Goal: Task Accomplishment & Management: Complete application form

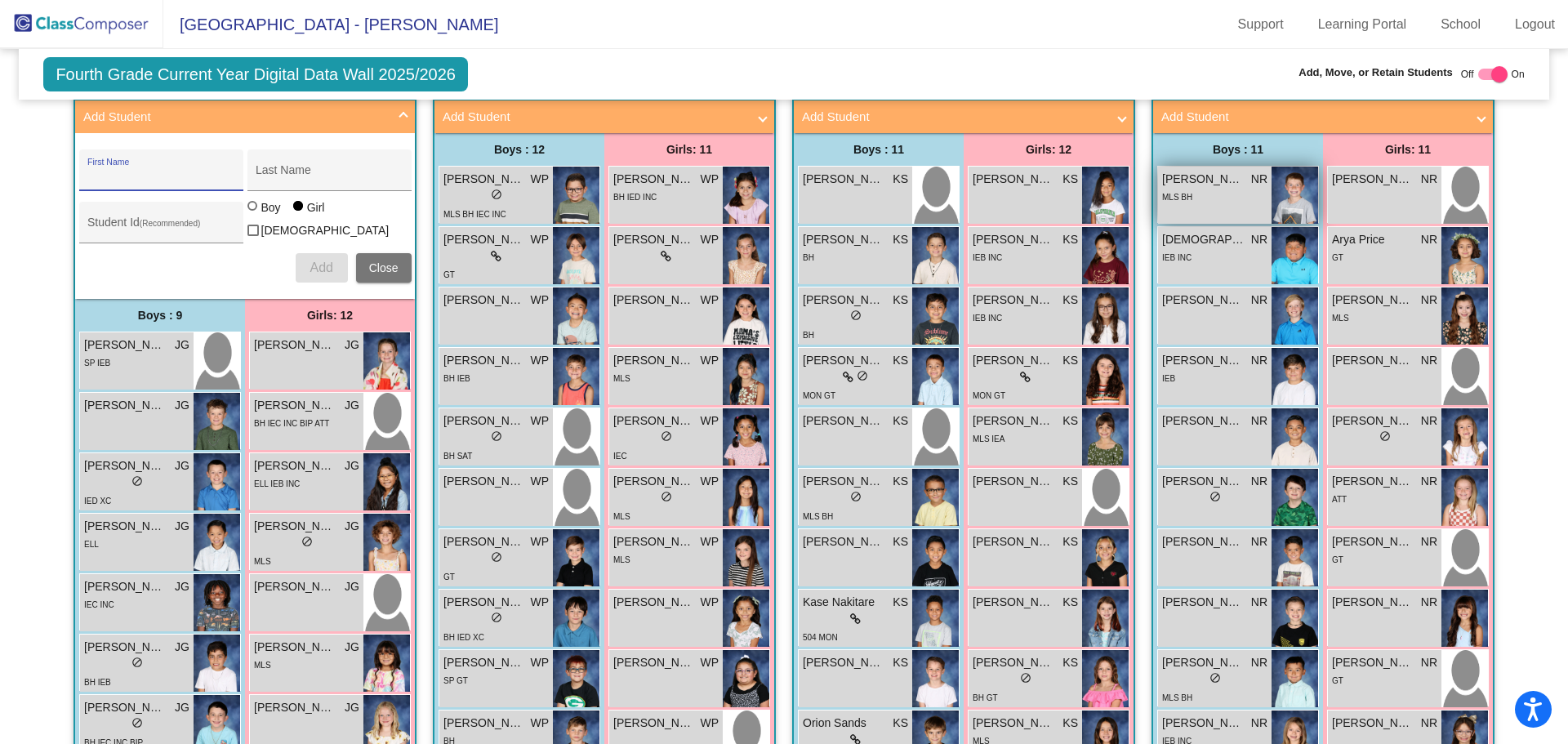
scroll to position [163, 0]
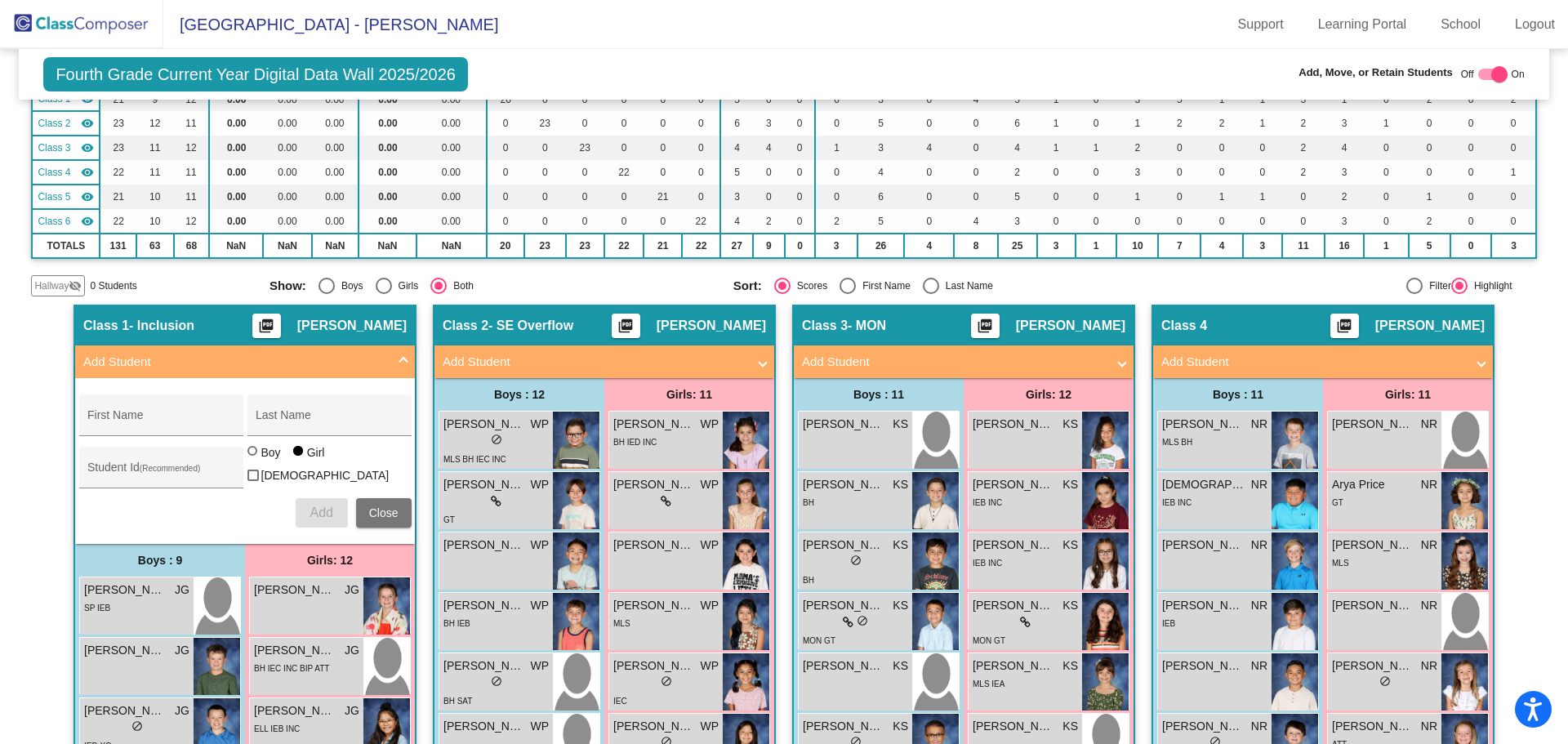
click at [1472, 355] on span "Add Student" at bounding box center [1319, 363] width 317 height 19
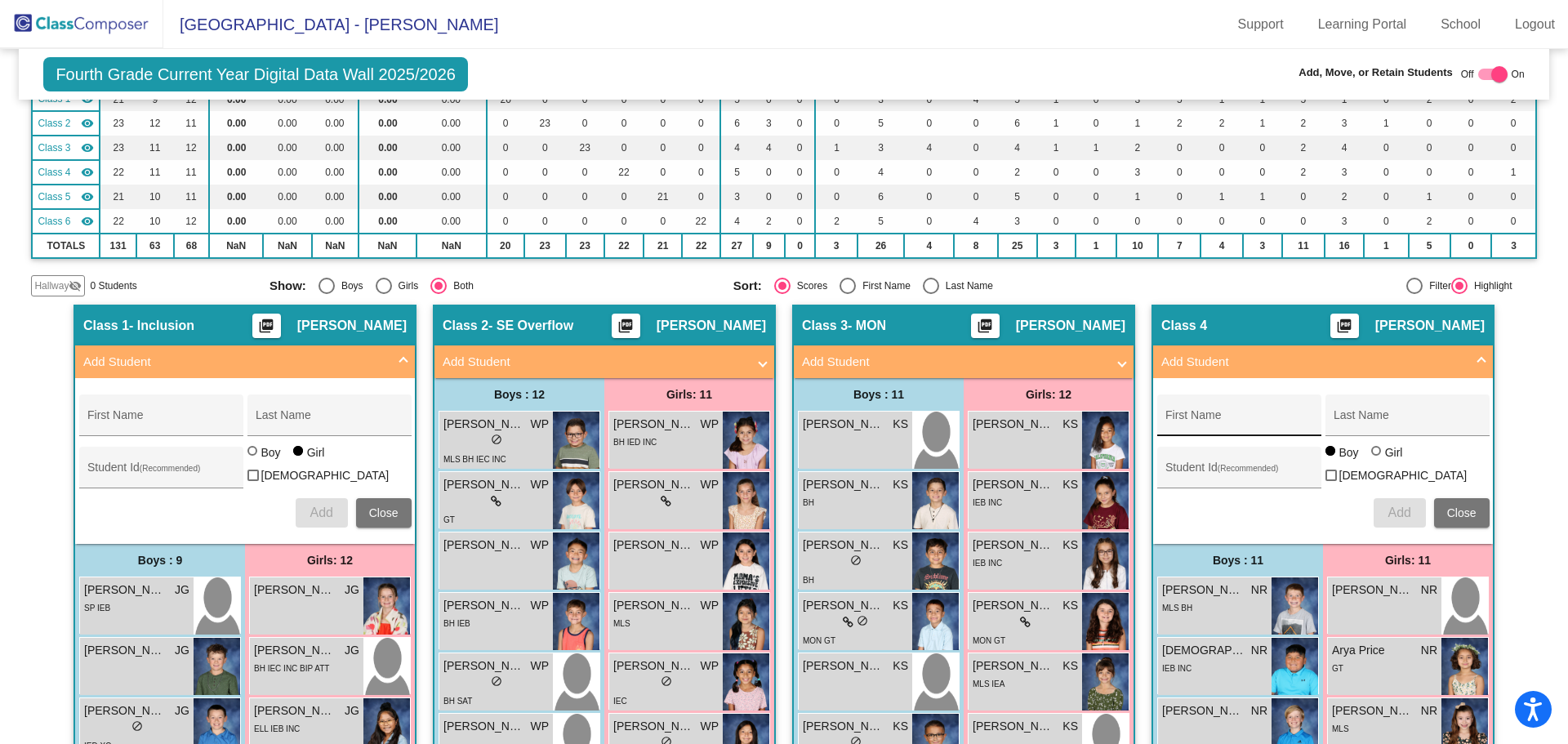
click at [1237, 409] on div "First Name" at bounding box center [1238, 420] width 147 height 33
click at [1215, 407] on div "First Name" at bounding box center [1238, 420] width 147 height 33
type input "[PERSON_NAME]"
click at [1226, 468] on input "Student Id (Recommended)" at bounding box center [1238, 474] width 147 height 13
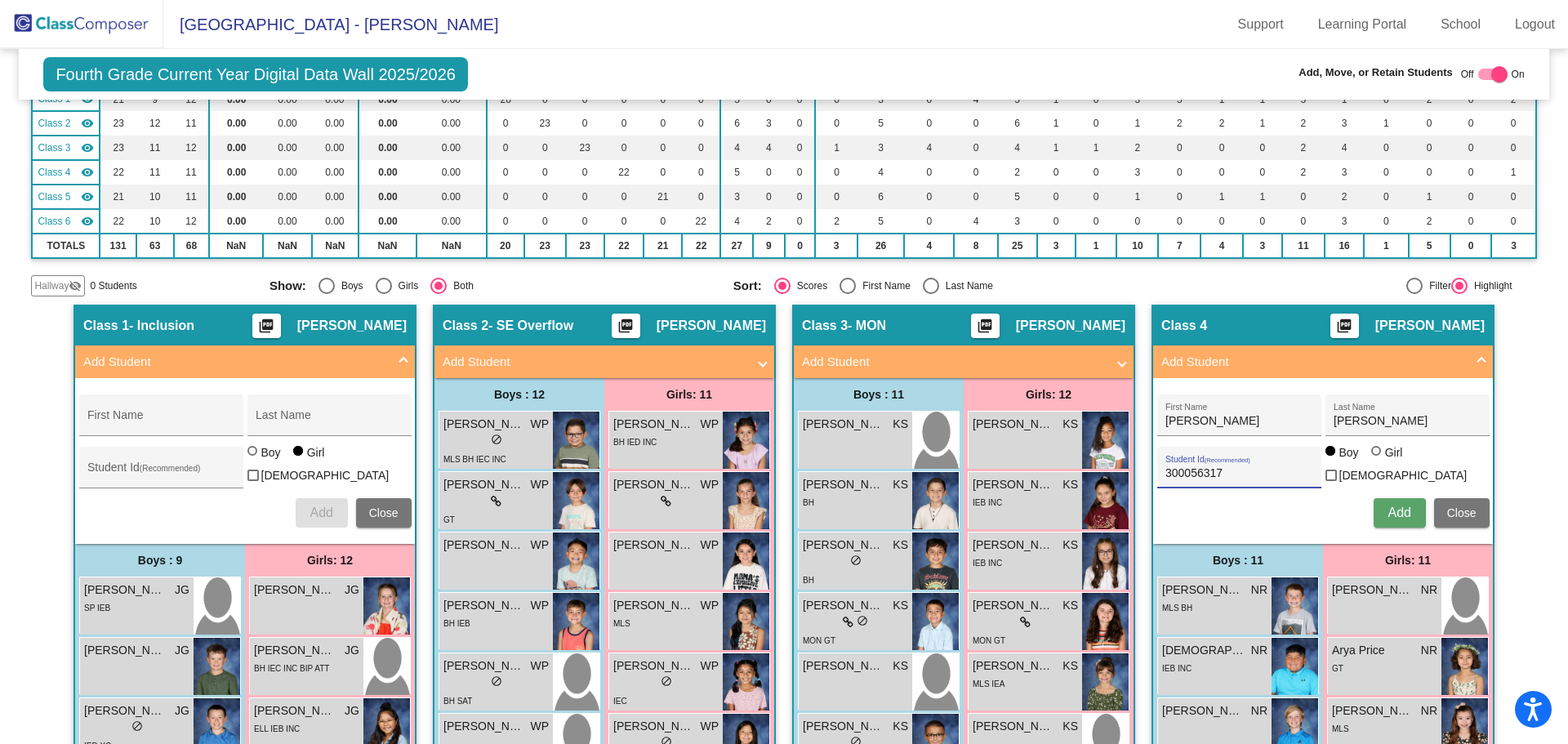
type input "300056317"
drag, startPoint x: 1381, startPoint y: 513, endPoint x: 1372, endPoint y: 520, distance: 11.4
click at [1380, 515] on button "Add" at bounding box center [1400, 513] width 52 height 30
